Goal: Find contact information: Find contact information

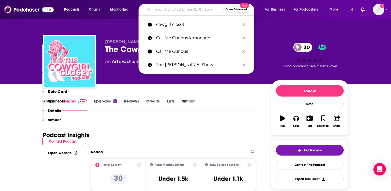
click at [159, 9] on input "Search podcasts, credits, & more..." at bounding box center [188, 9] width 71 height 8
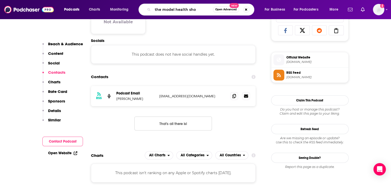
type input "the model health show"
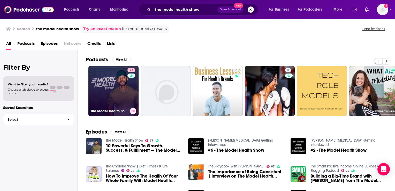
click at [118, 88] on link "77 The Model Health Show" at bounding box center [113, 91] width 50 height 50
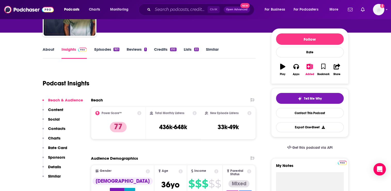
click at [57, 128] on p "Contacts" at bounding box center [56, 128] width 17 height 5
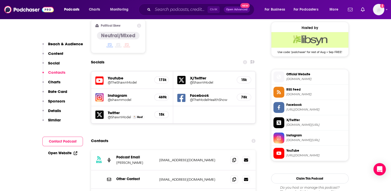
scroll to position [449, 0]
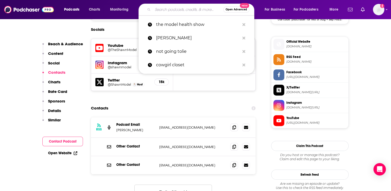
click at [172, 9] on input "Search podcasts, credits, & more..." at bounding box center [188, 9] width 71 height 8
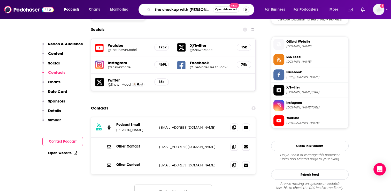
type input "the checkup with dr [PERSON_NAME]"
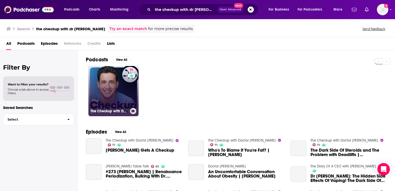
click at [114, 93] on link "71 The Checkup with Doctor [PERSON_NAME]" at bounding box center [113, 91] width 50 height 50
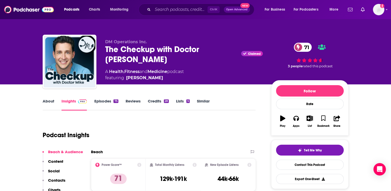
drag, startPoint x: 179, startPoint y: 68, endPoint x: 178, endPoint y: 72, distance: 4.8
click at [178, 72] on div "DM Operations Inc. The Checkup with Doctor [PERSON_NAME] 71 A Health , Fitness …" at bounding box center [184, 60] width 158 height 42
copy span "[PERSON_NAME]"
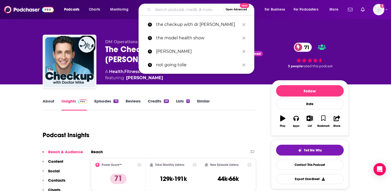
click at [170, 11] on input "Search podcasts, credits, & more..." at bounding box center [188, 9] width 71 height 8
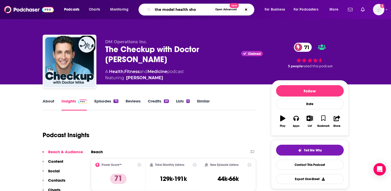
type input "the model health show"
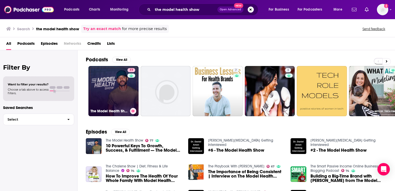
click at [116, 100] on link "77 The Model Health Show" at bounding box center [113, 91] width 50 height 50
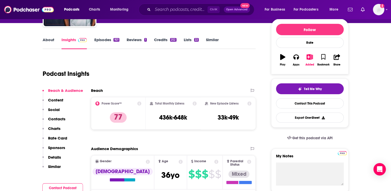
scroll to position [78, 0]
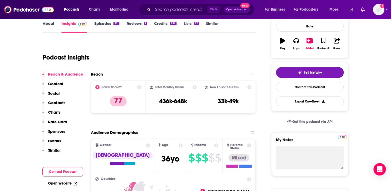
click at [54, 103] on p "Contacts" at bounding box center [56, 102] width 17 height 5
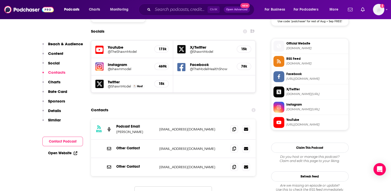
scroll to position [449, 0]
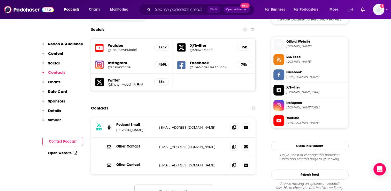
drag, startPoint x: 216, startPoint y: 97, endPoint x: 159, endPoint y: 96, distance: 56.6
click at [159, 125] on p "[EMAIL_ADDRESS][DOMAIN_NAME]" at bounding box center [192, 127] width 67 height 4
copy p "[EMAIL_ADDRESS][DOMAIN_NAME]"
